Goal: Find specific page/section: Find specific page/section

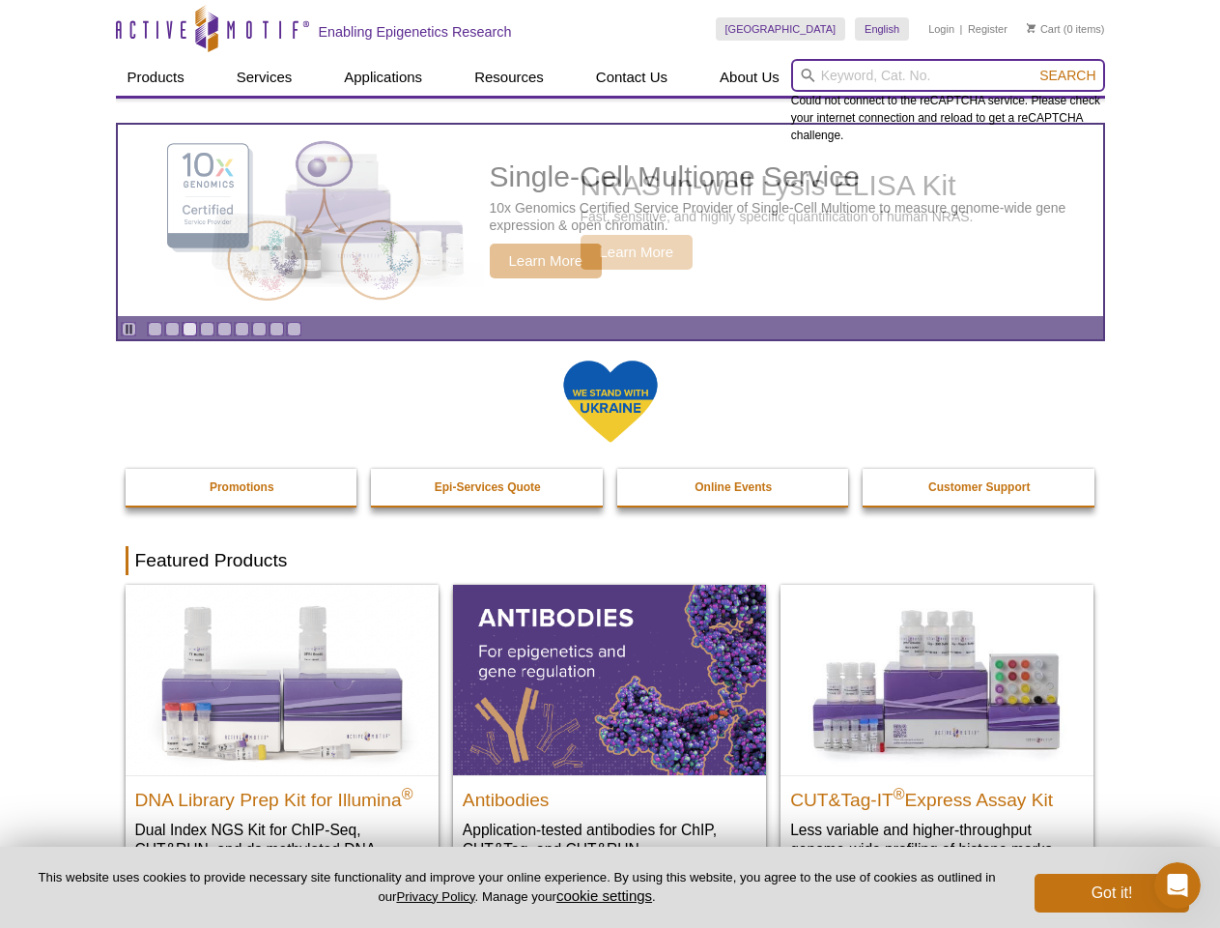
click at [948, 75] on input "search" at bounding box center [948, 75] width 314 height 33
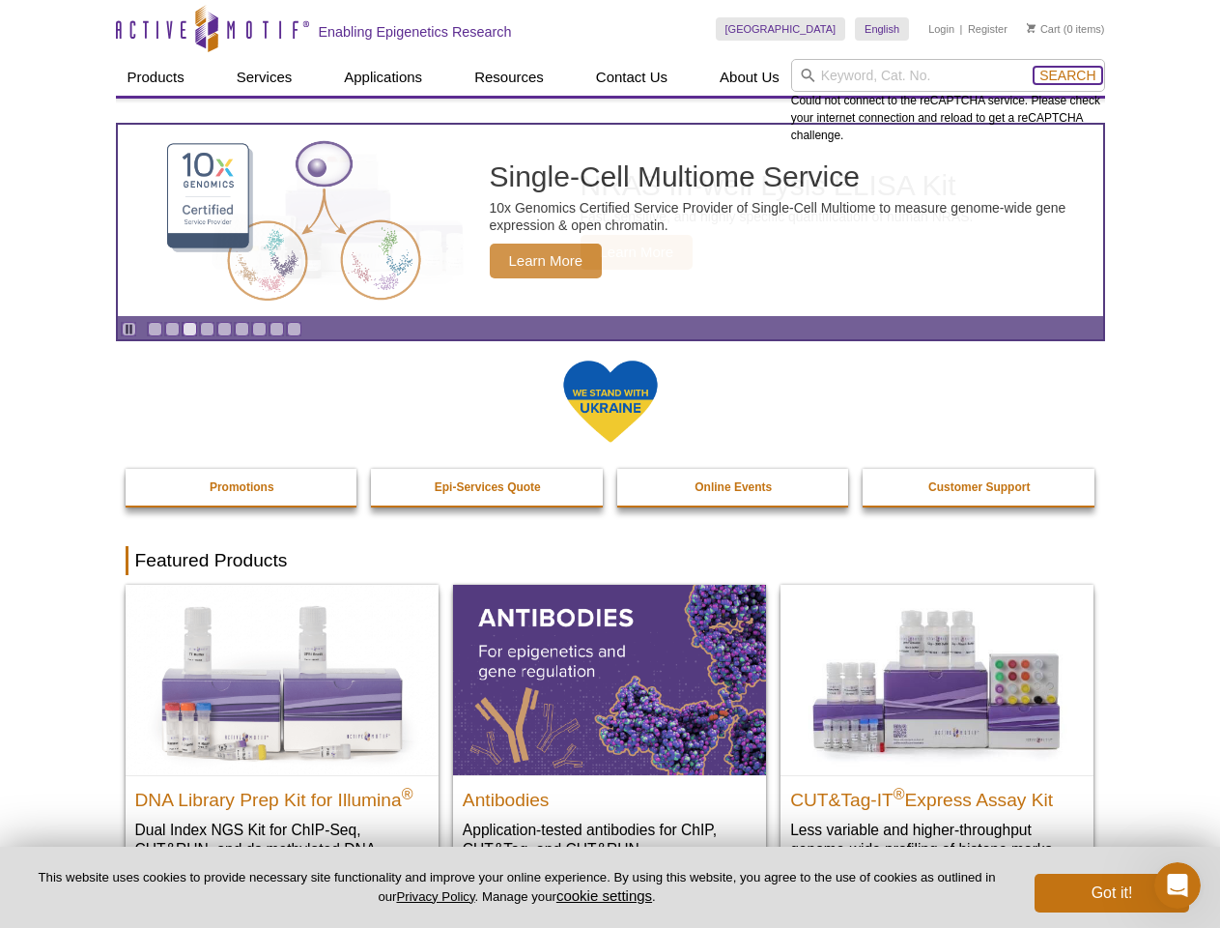
click at [1068, 75] on span "Search" at bounding box center [1068, 75] width 56 height 15
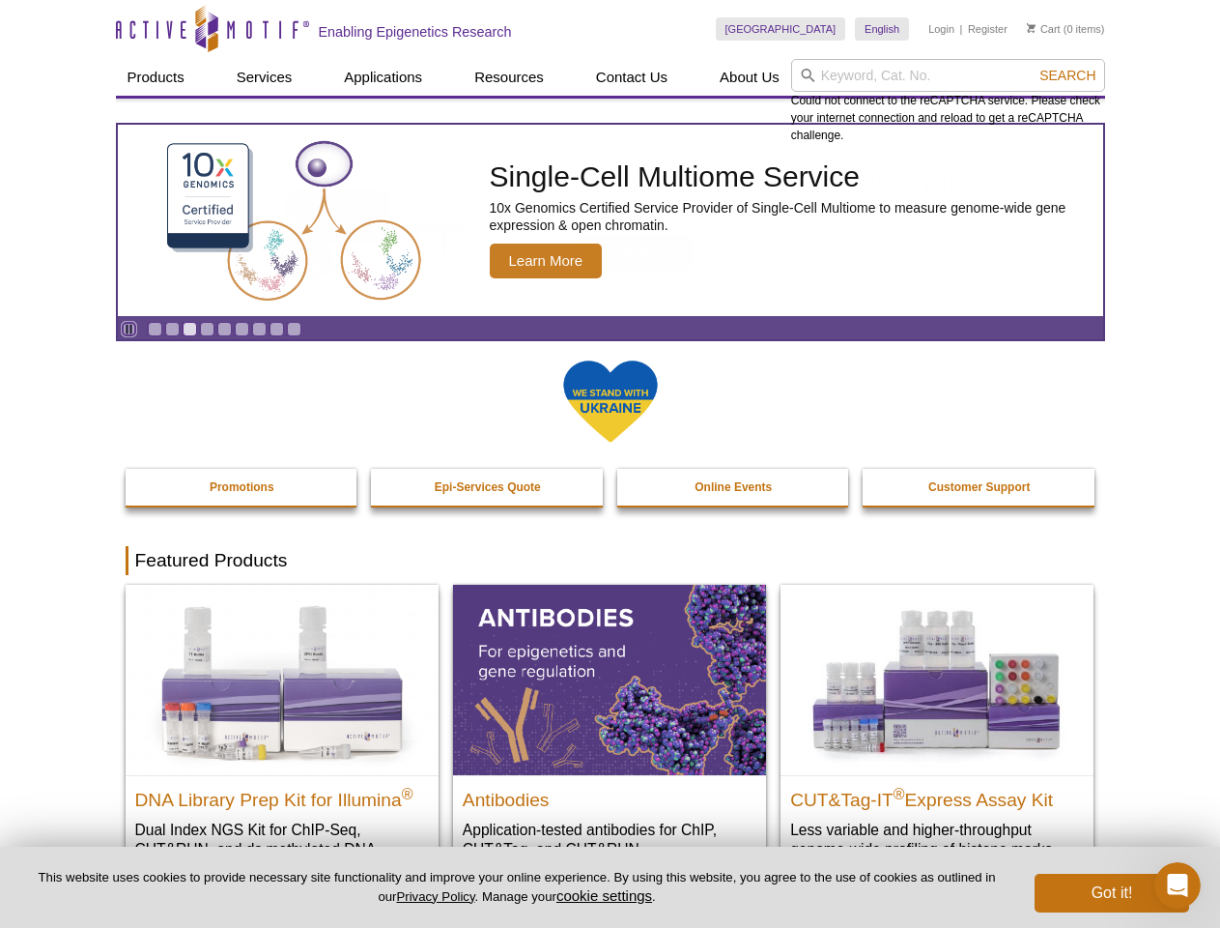
click at [129, 329] on icon "Pause" at bounding box center [129, 329] width 13 height 13
click at [155, 329] on link "Go to slide 1" at bounding box center [155, 329] width 14 height 14
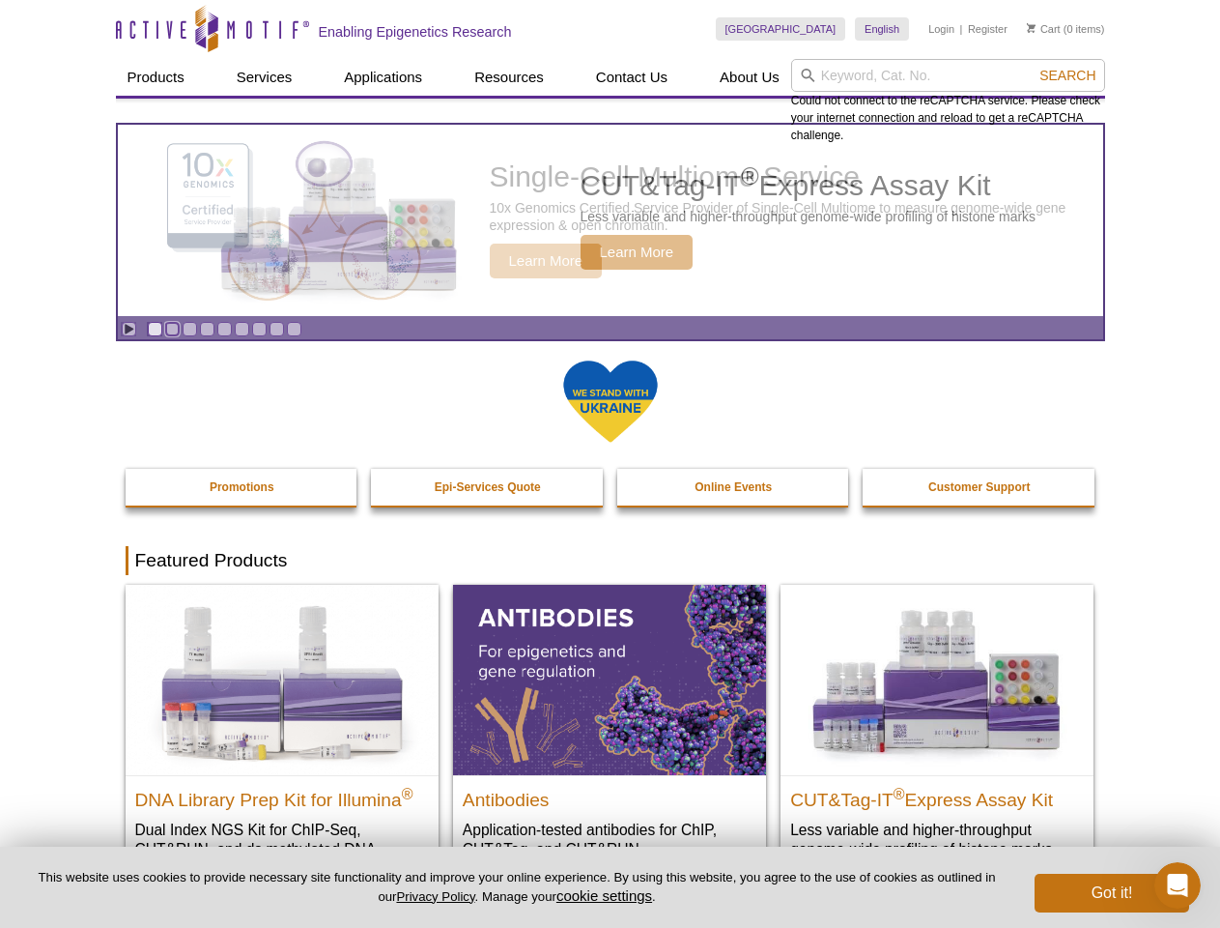
click at [172, 329] on link "Go to slide 2" at bounding box center [172, 329] width 14 height 14
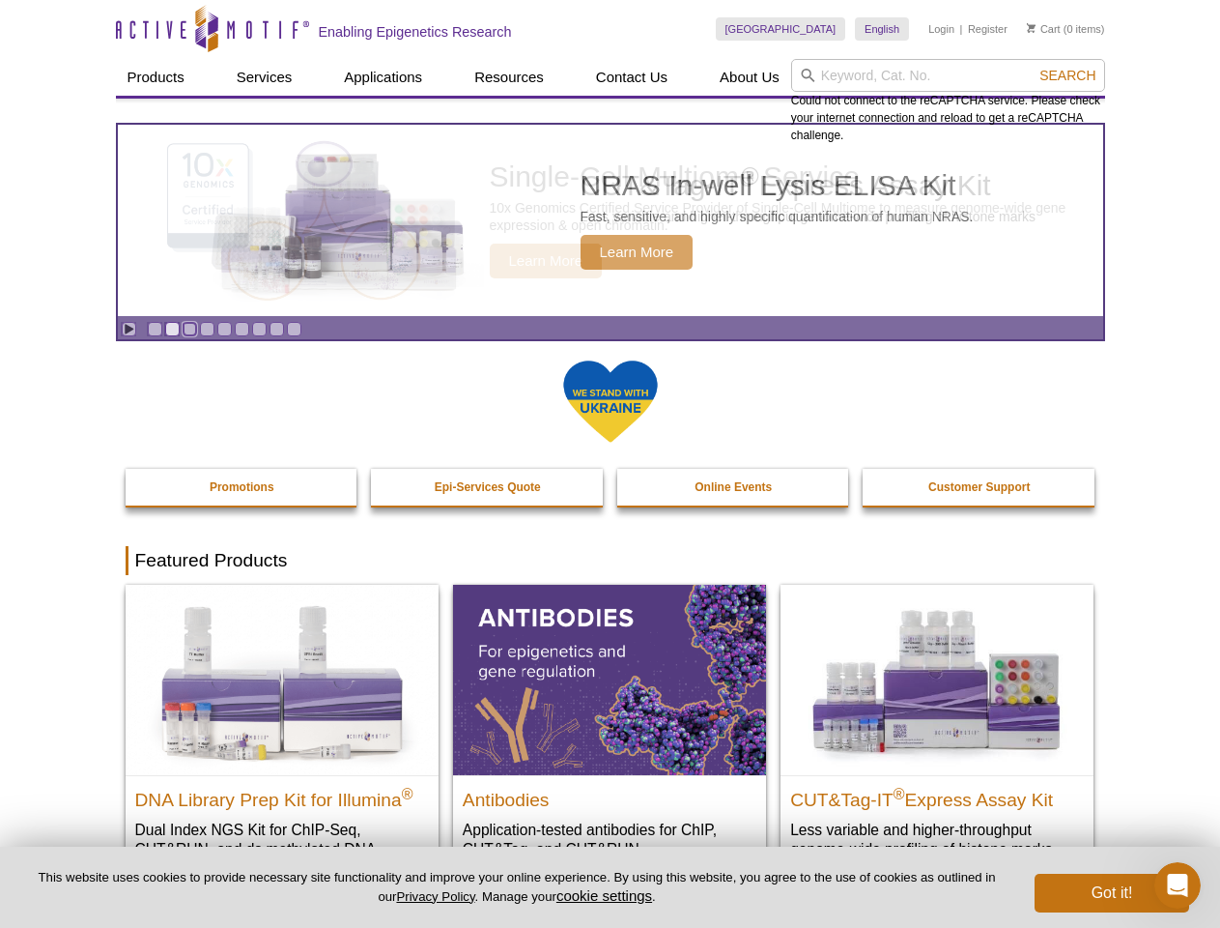
click at [189, 329] on link "Go to slide 3" at bounding box center [190, 329] width 14 height 14
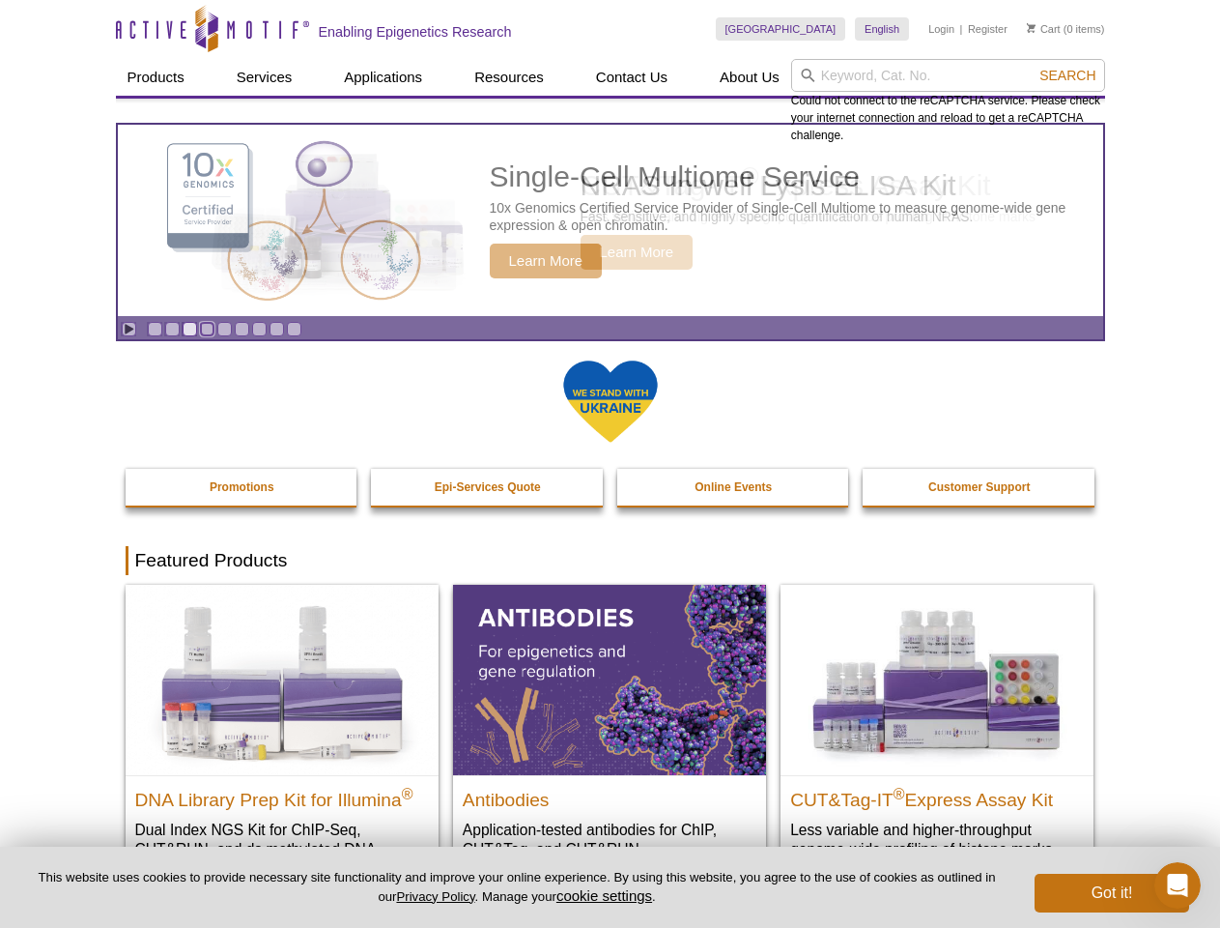
click at [207, 329] on link "Go to slide 4" at bounding box center [207, 329] width 14 height 14
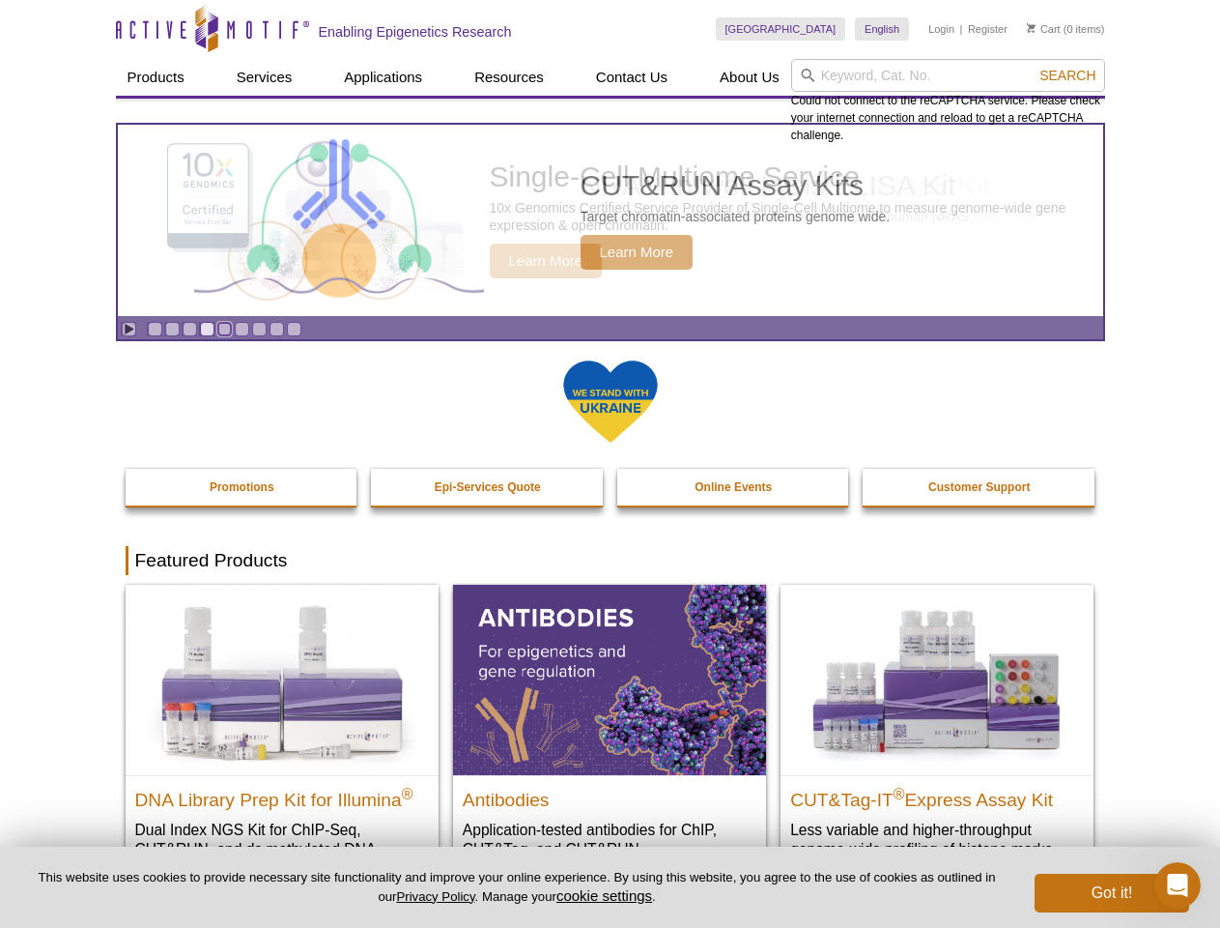
click at [224, 329] on link "Go to slide 5" at bounding box center [224, 329] width 14 height 14
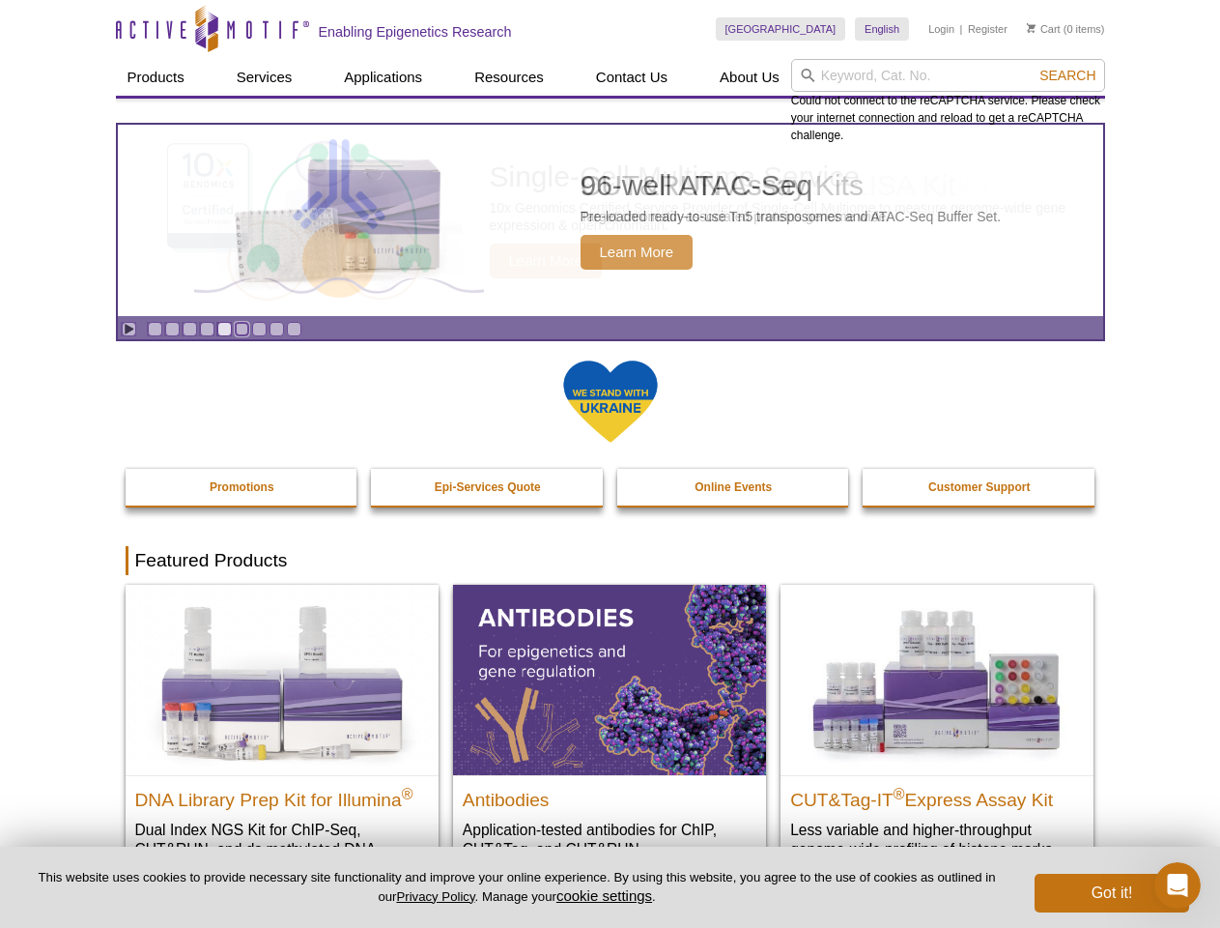
click at [242, 329] on link "Go to slide 6" at bounding box center [242, 329] width 14 height 14
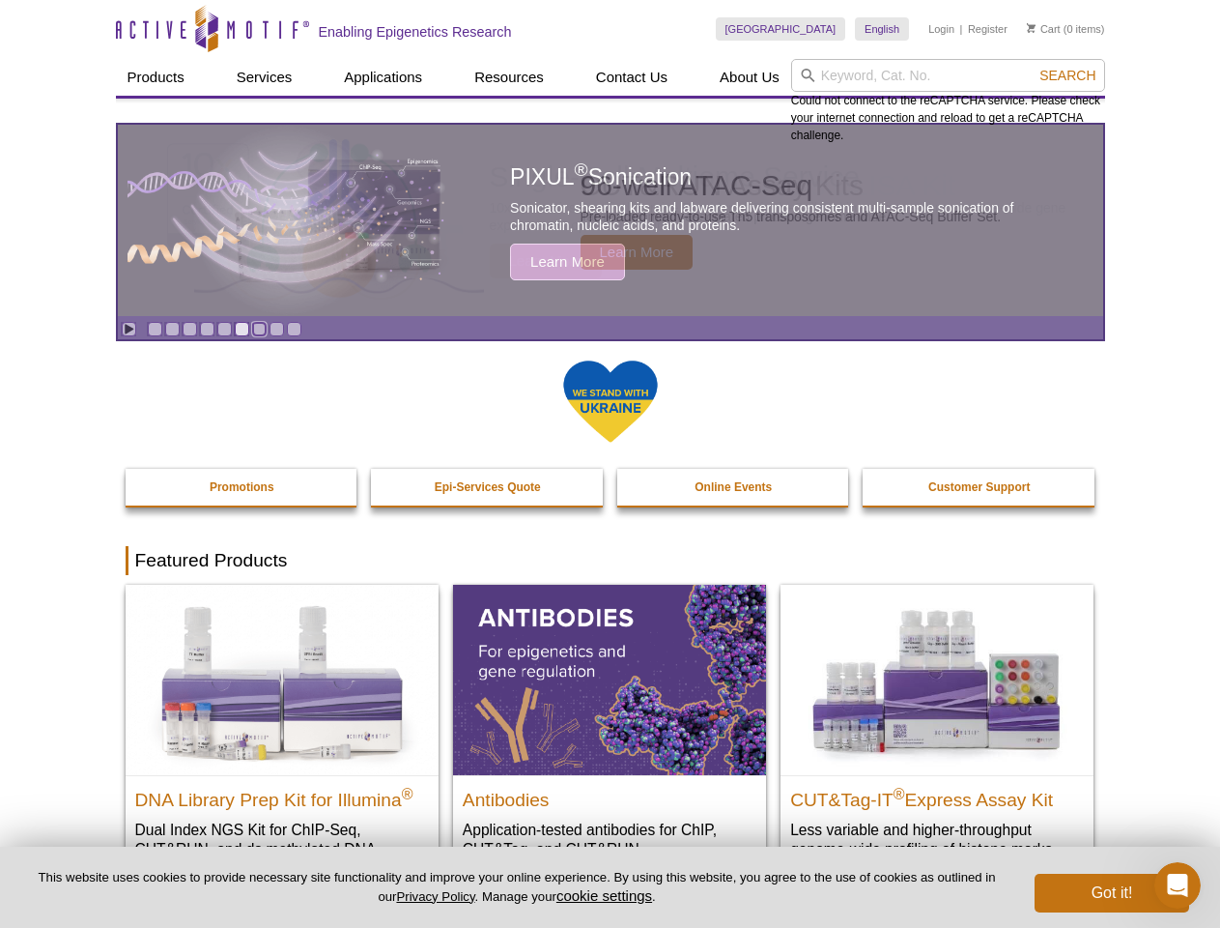
click at [259, 329] on link "Go to slide 7" at bounding box center [259, 329] width 14 height 14
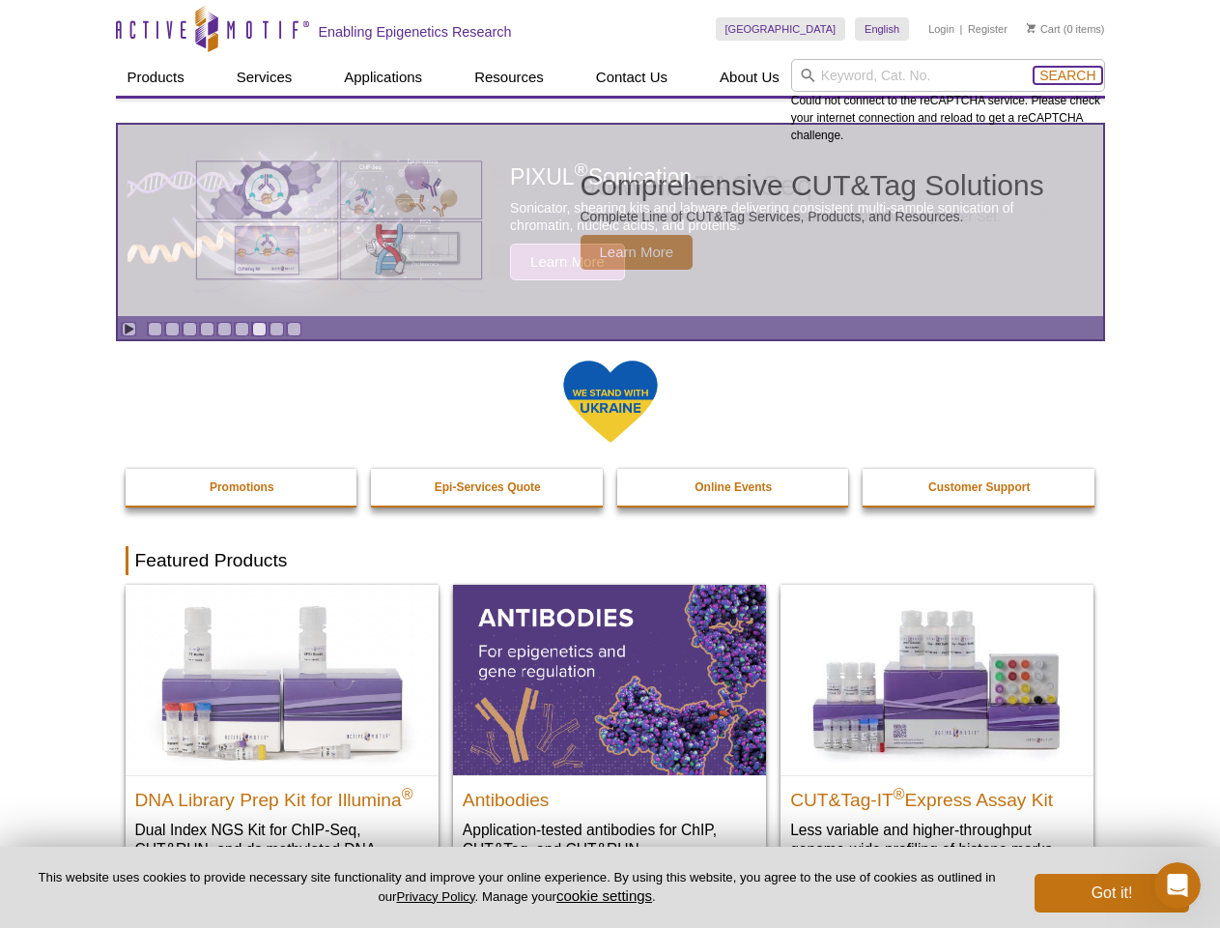
click at [1068, 75] on span "Search" at bounding box center [1068, 75] width 56 height 15
